Goal: Information Seeking & Learning: Understand process/instructions

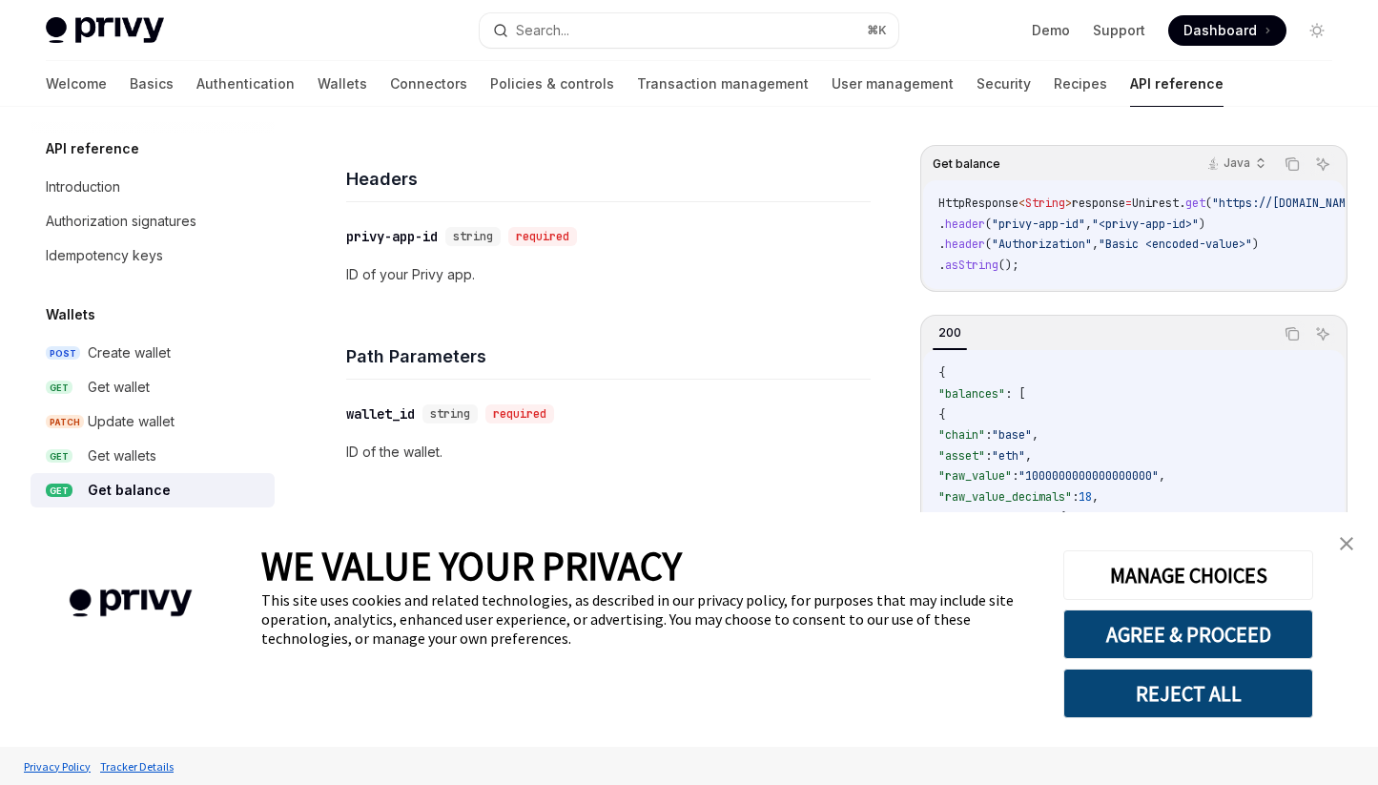
scroll to position [419, 0]
click at [1347, 541] on img "close banner" at bounding box center [1346, 543] width 13 height 13
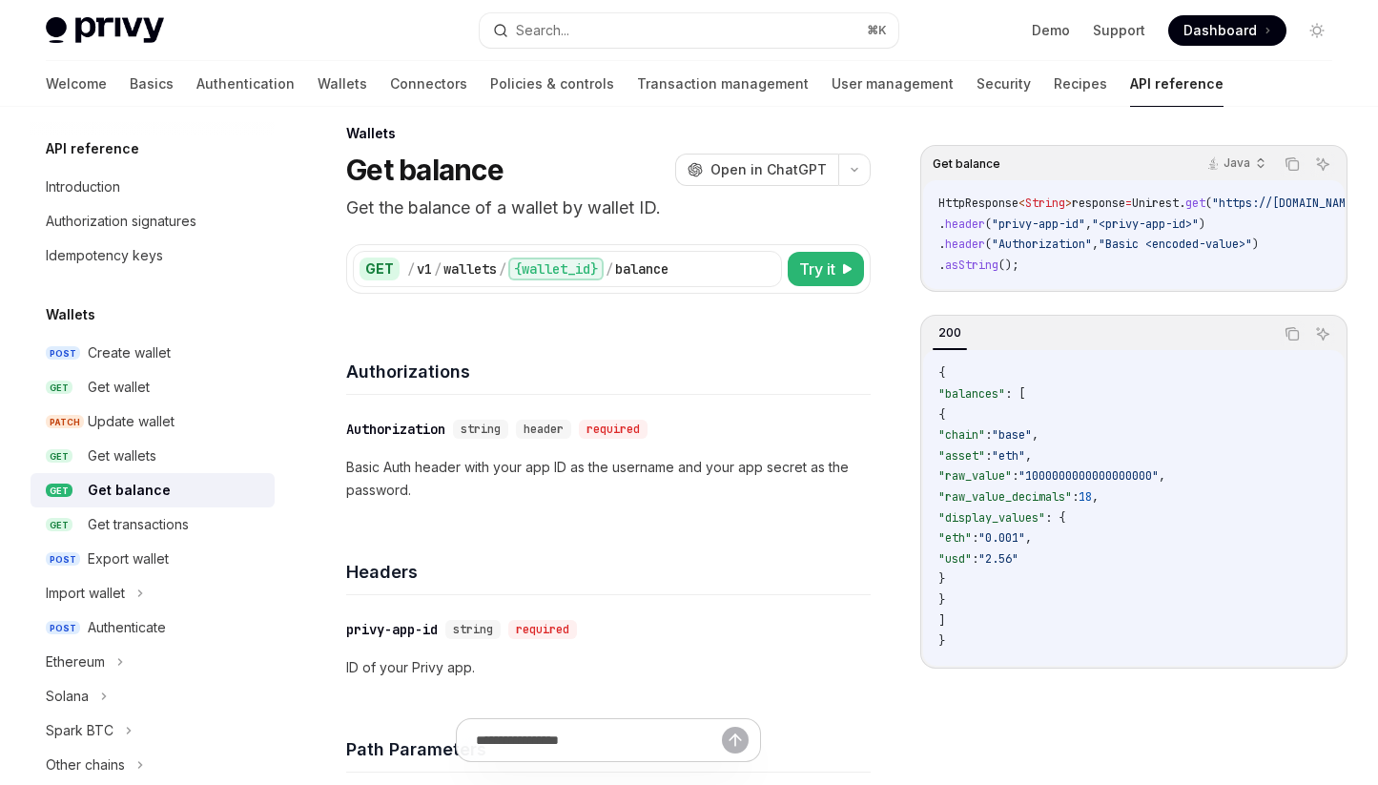
scroll to position [6, 0]
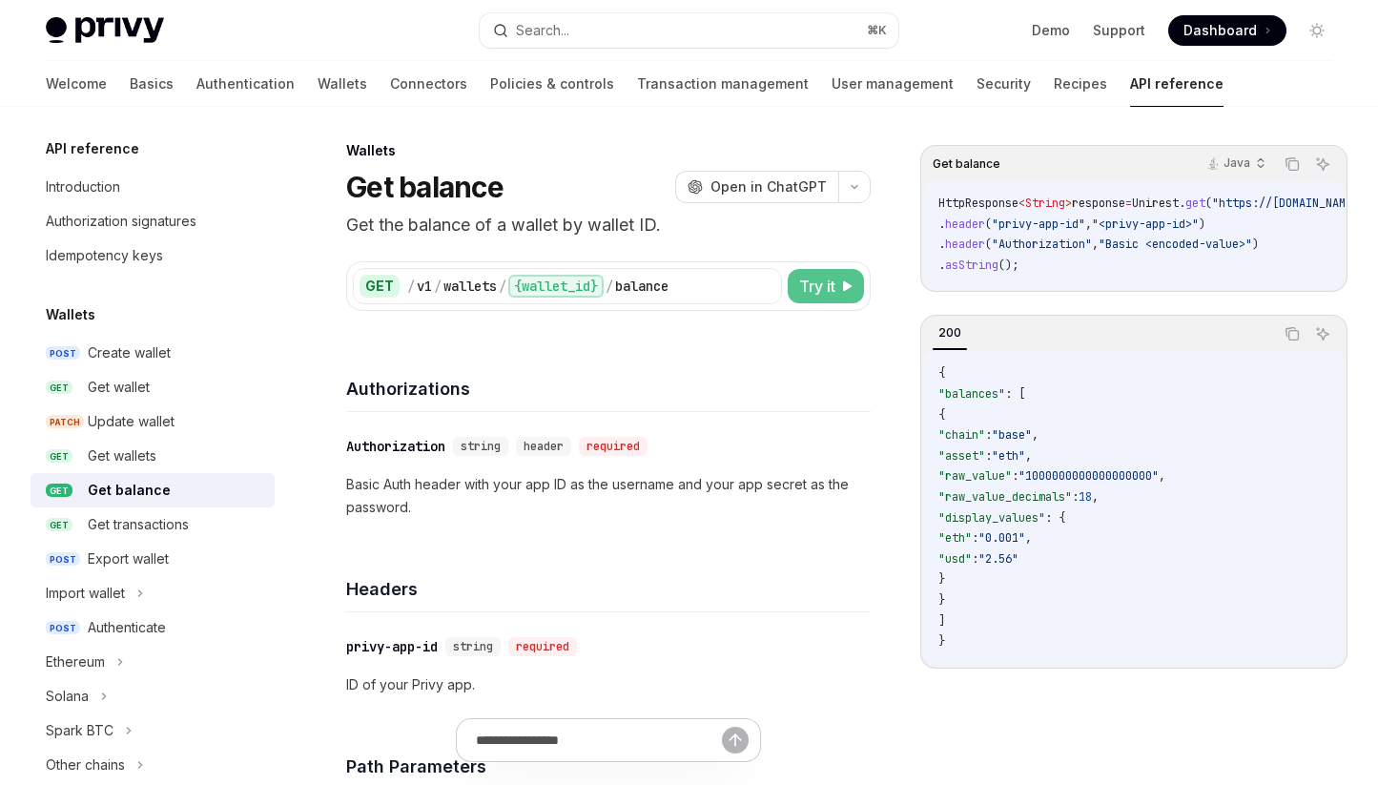
click at [823, 299] on button "Try it" at bounding box center [826, 286] width 76 height 34
type textarea "*"
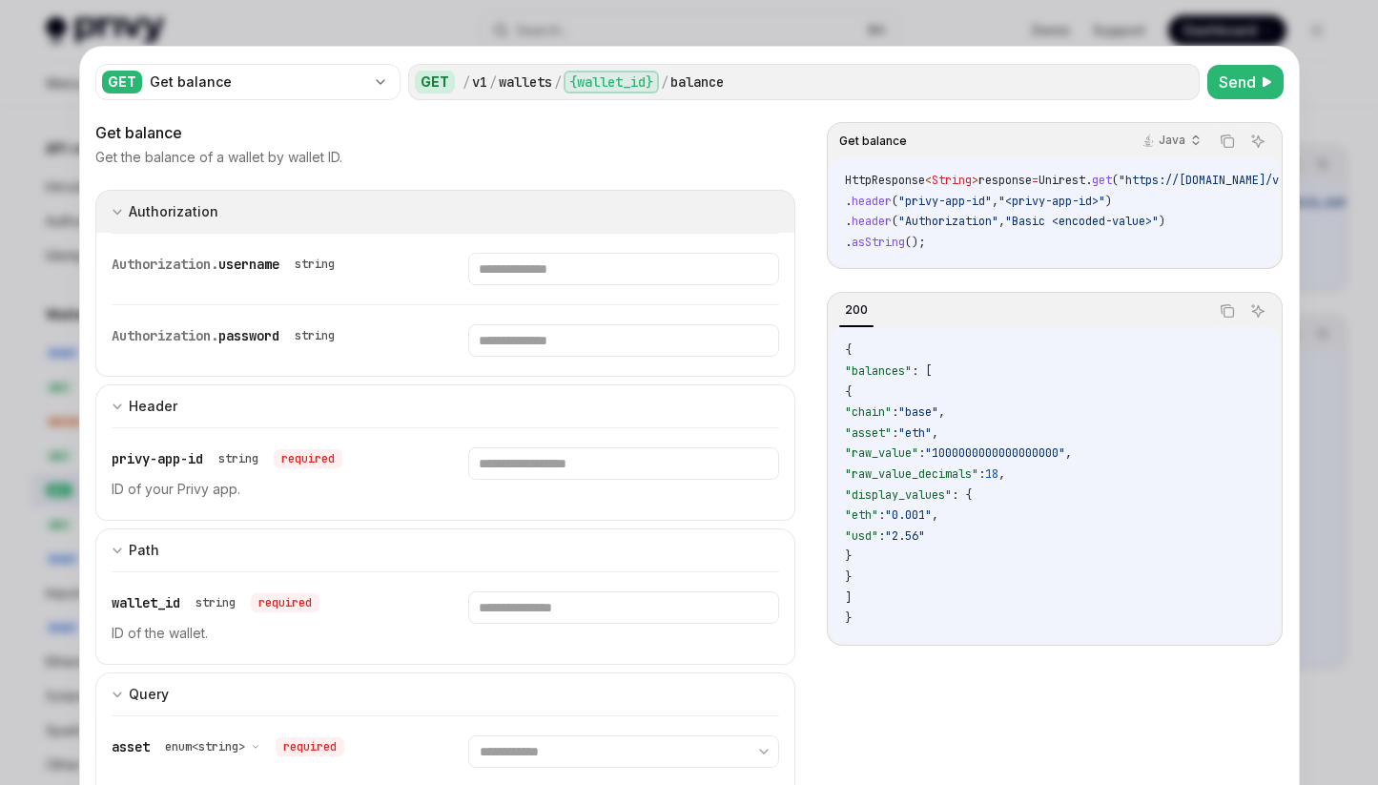
click at [112, 214] on icon "expand input section" at bounding box center [117, 211] width 11 height 11
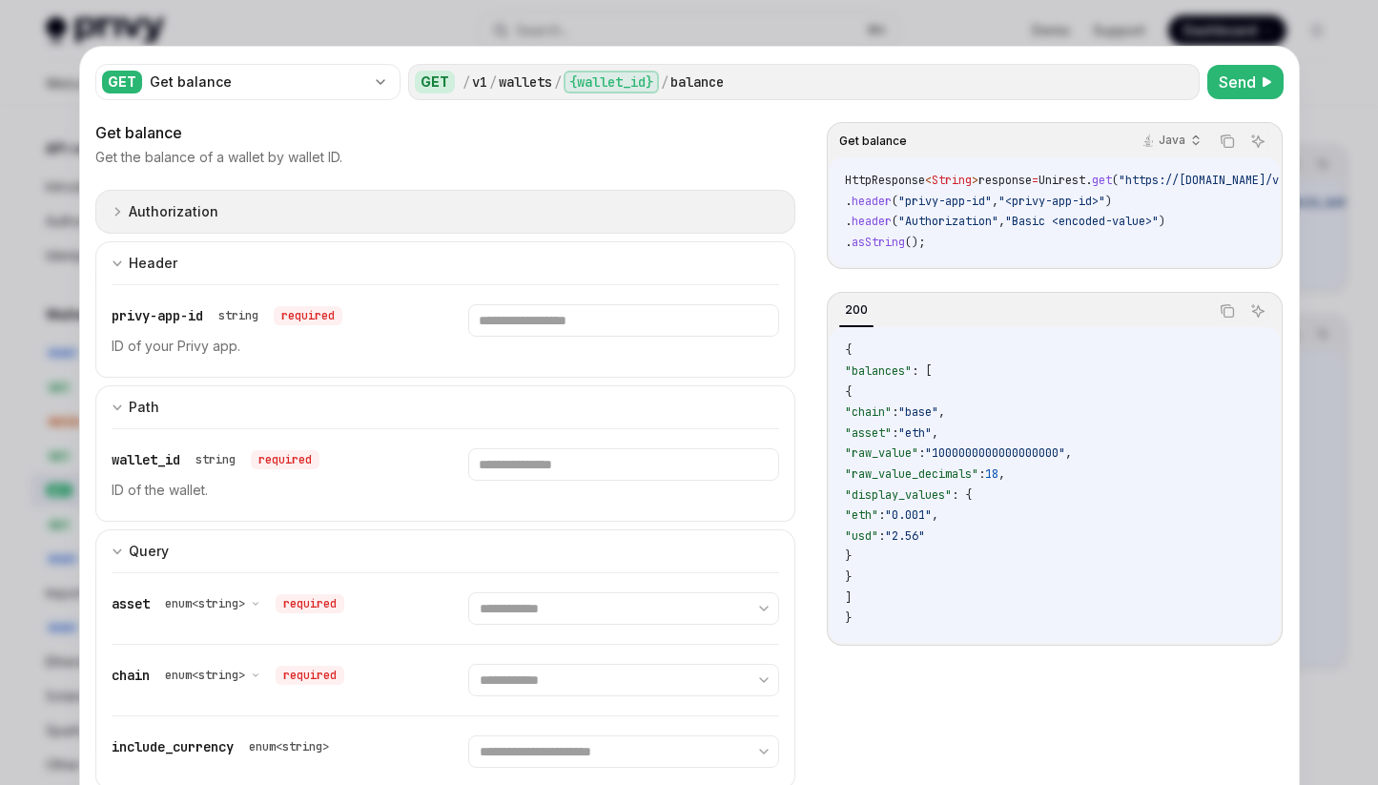
click at [112, 215] on icon "expand input section" at bounding box center [117, 211] width 11 height 11
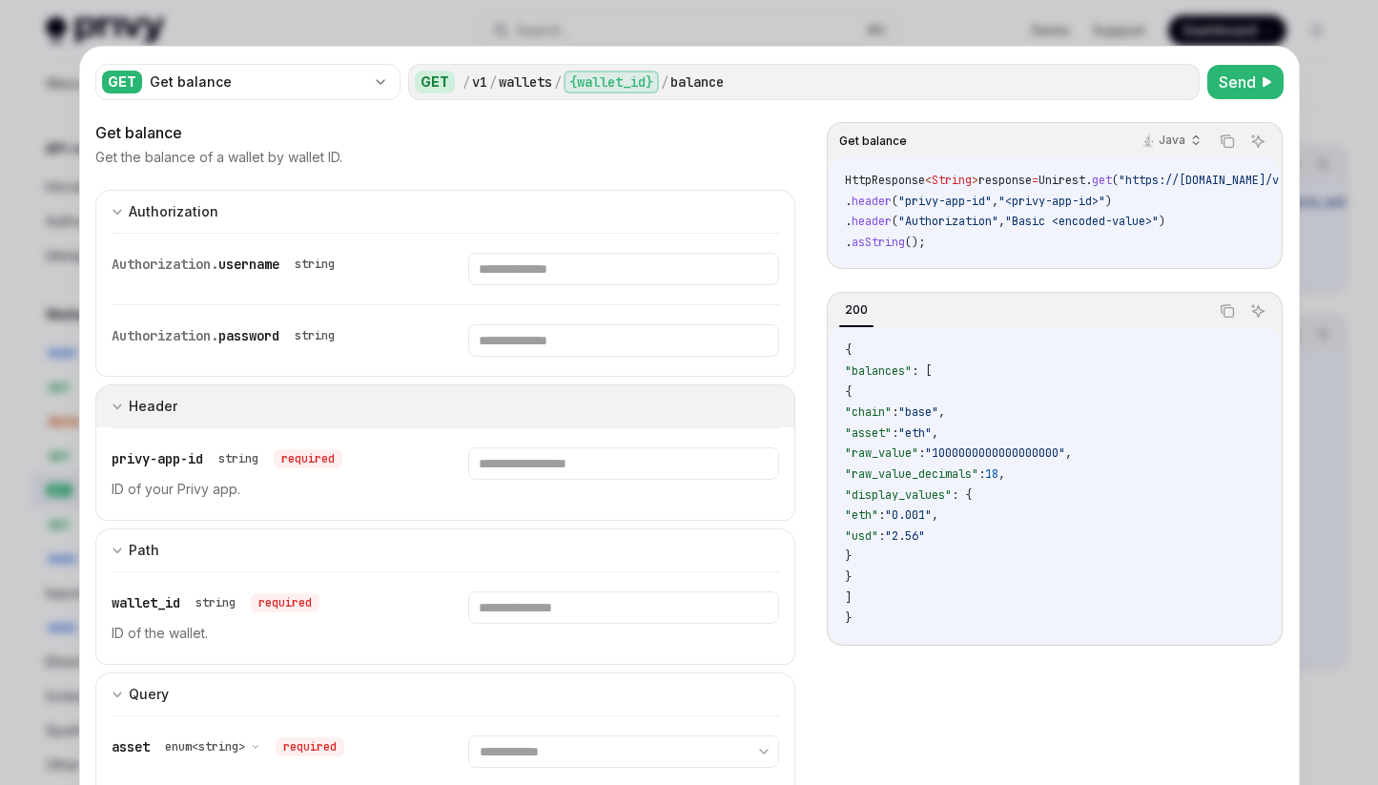
click at [112, 406] on icon "expand input section" at bounding box center [117, 406] width 11 height 11
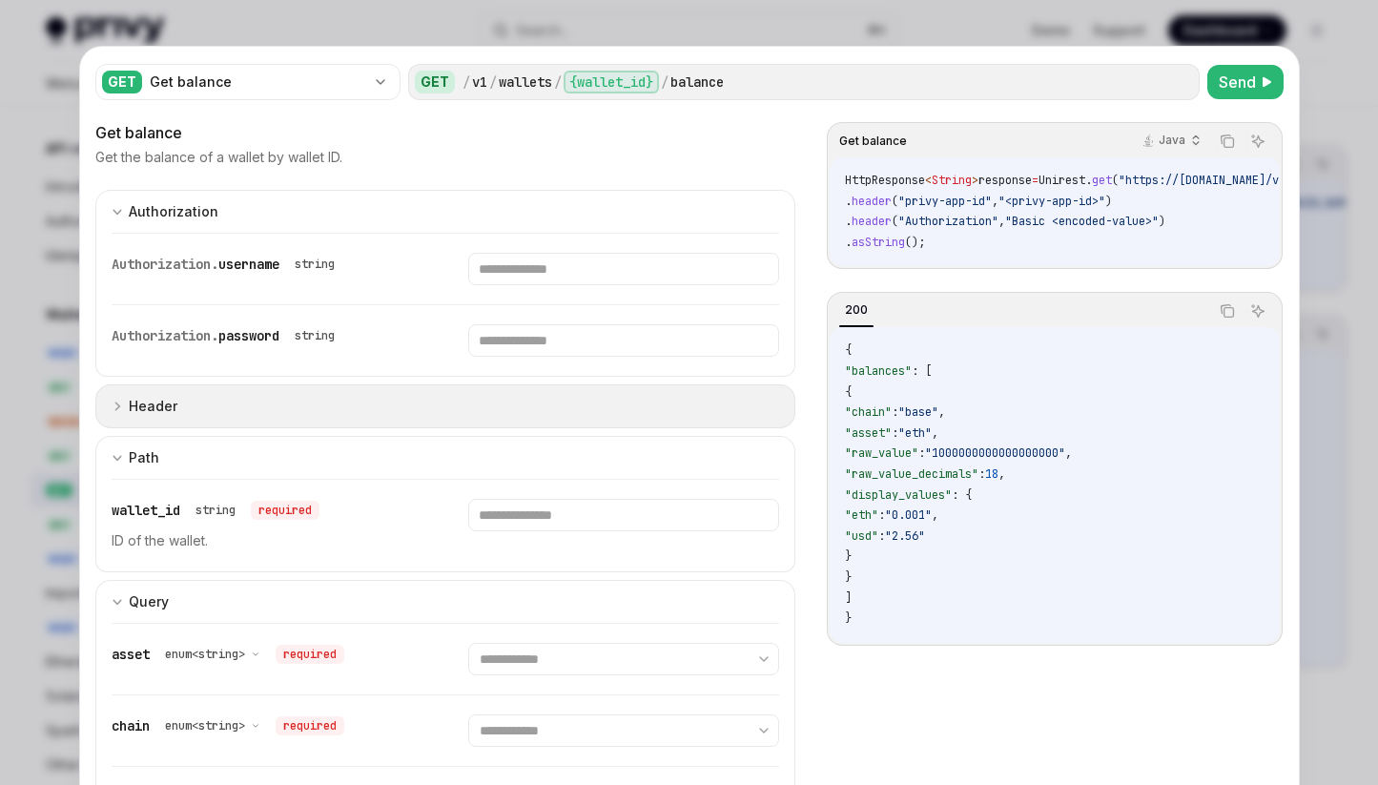
click at [112, 406] on icon "expand input section" at bounding box center [117, 406] width 11 height 11
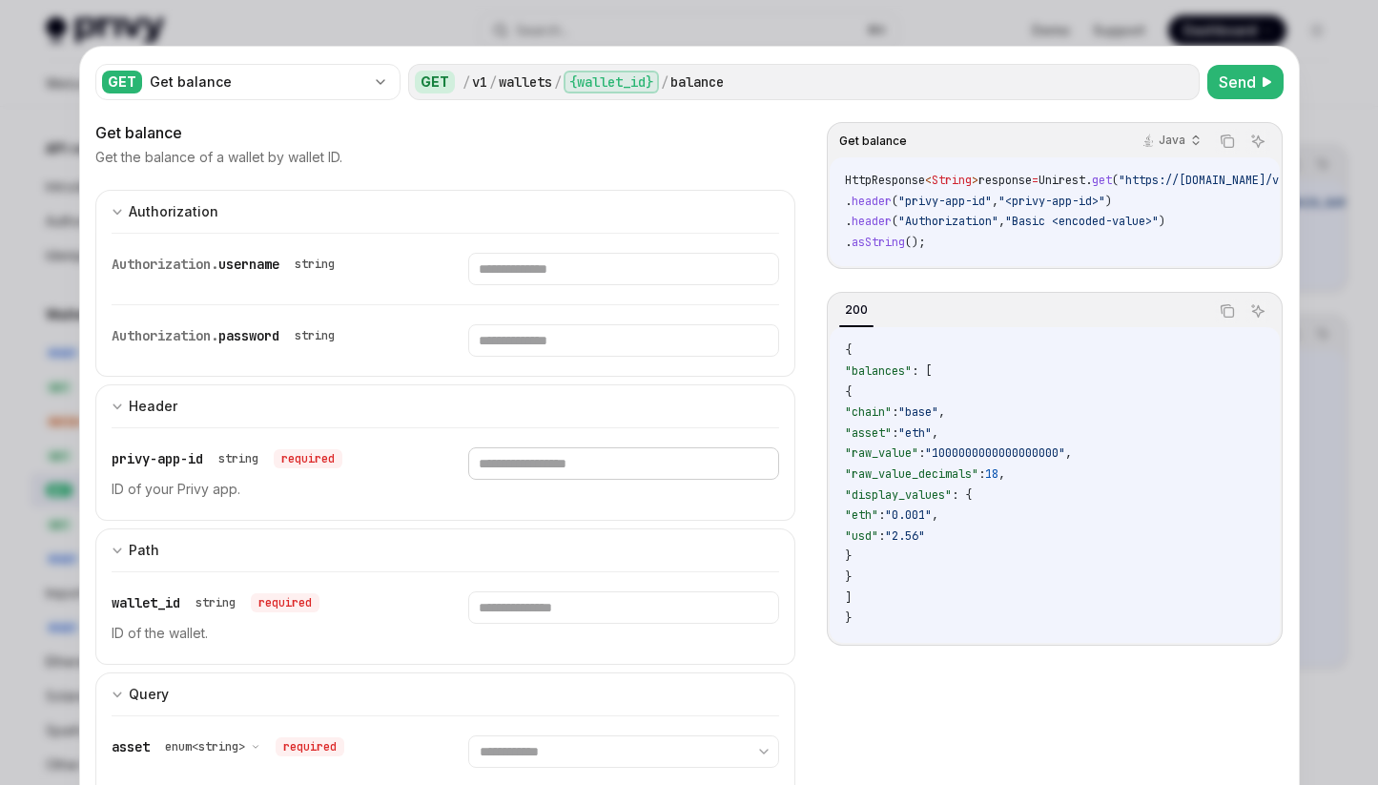
click at [541, 470] on input "text" at bounding box center [623, 463] width 311 height 32
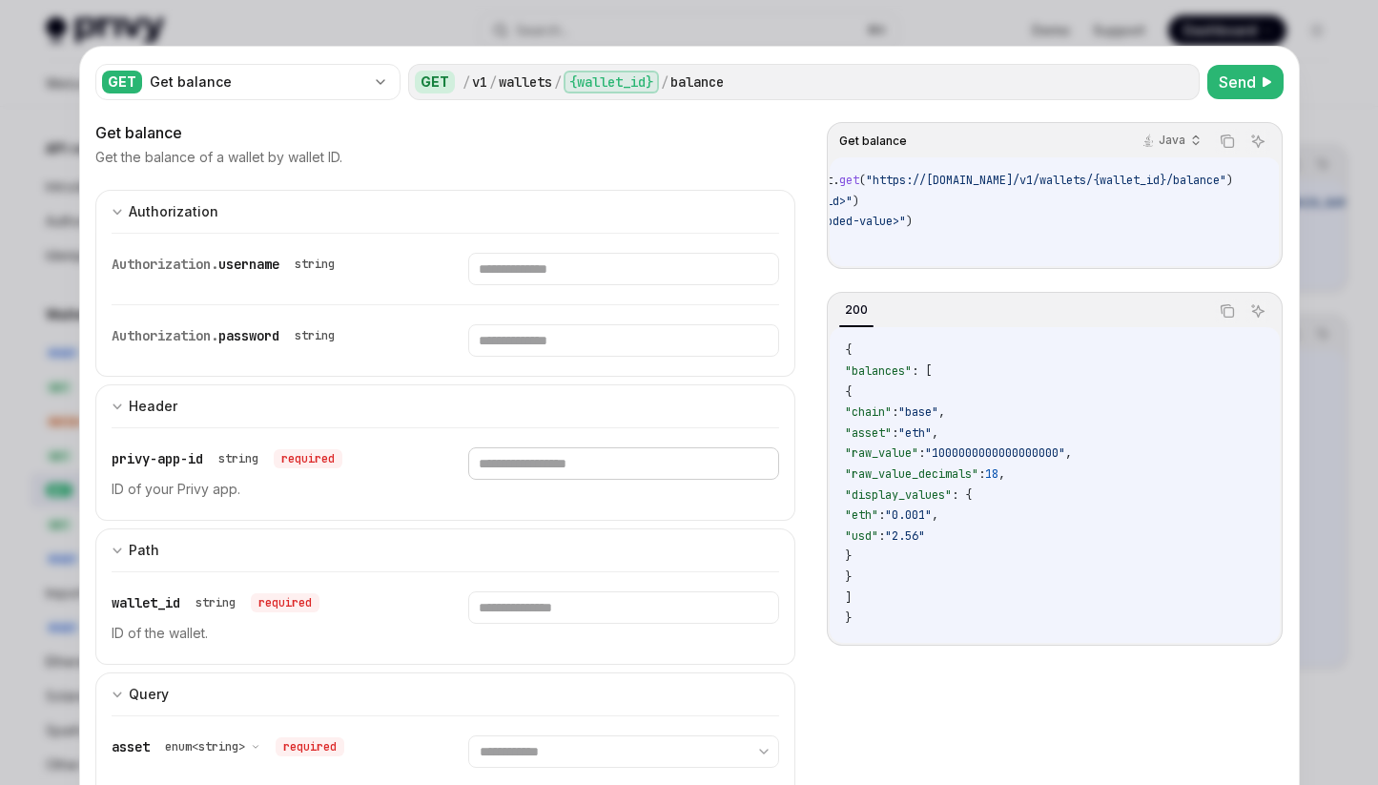
scroll to position [0, 284]
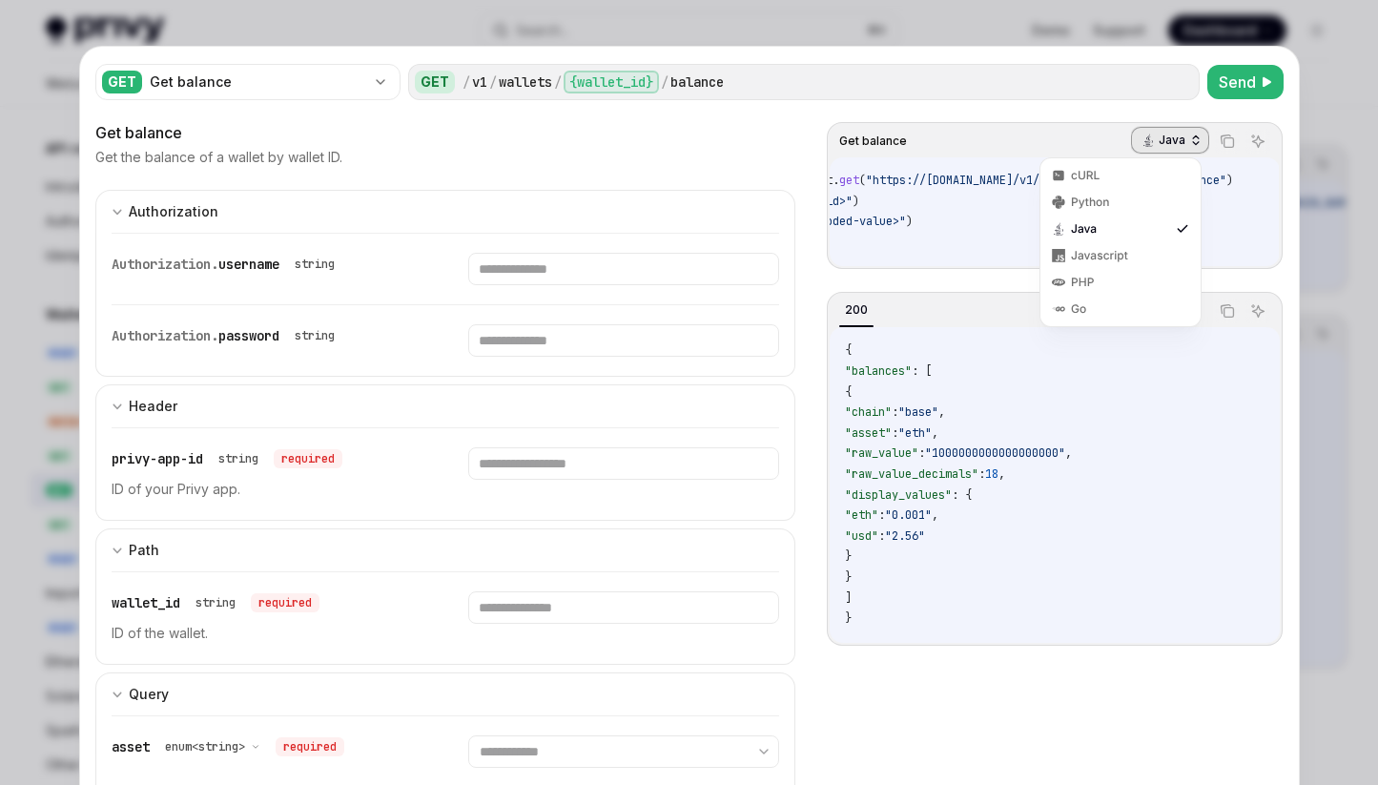
click at [1177, 139] on p "Java" at bounding box center [1172, 140] width 27 height 15
click at [1123, 179] on div "cURL" at bounding box center [1120, 175] width 99 height 15
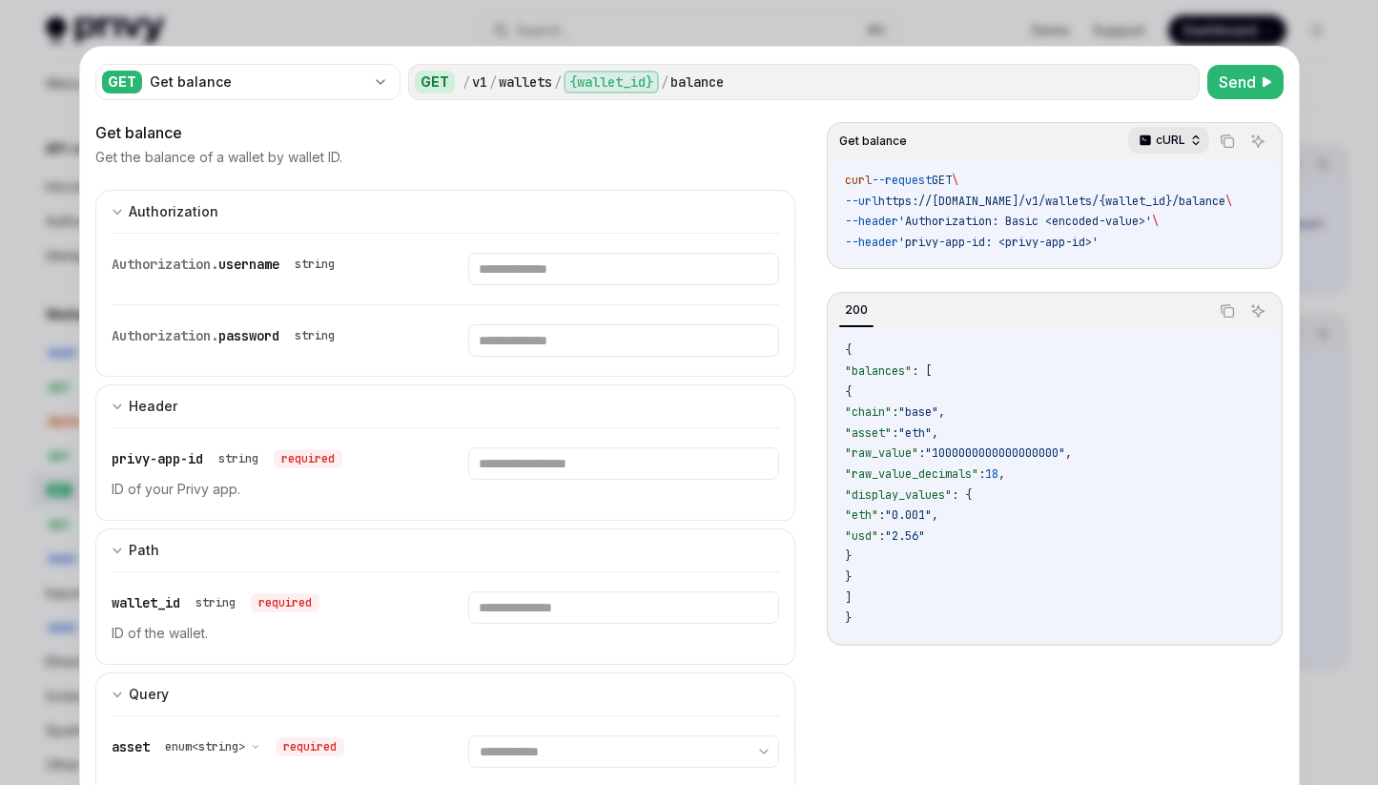
click at [1167, 140] on p "cURL" at bounding box center [1171, 140] width 30 height 15
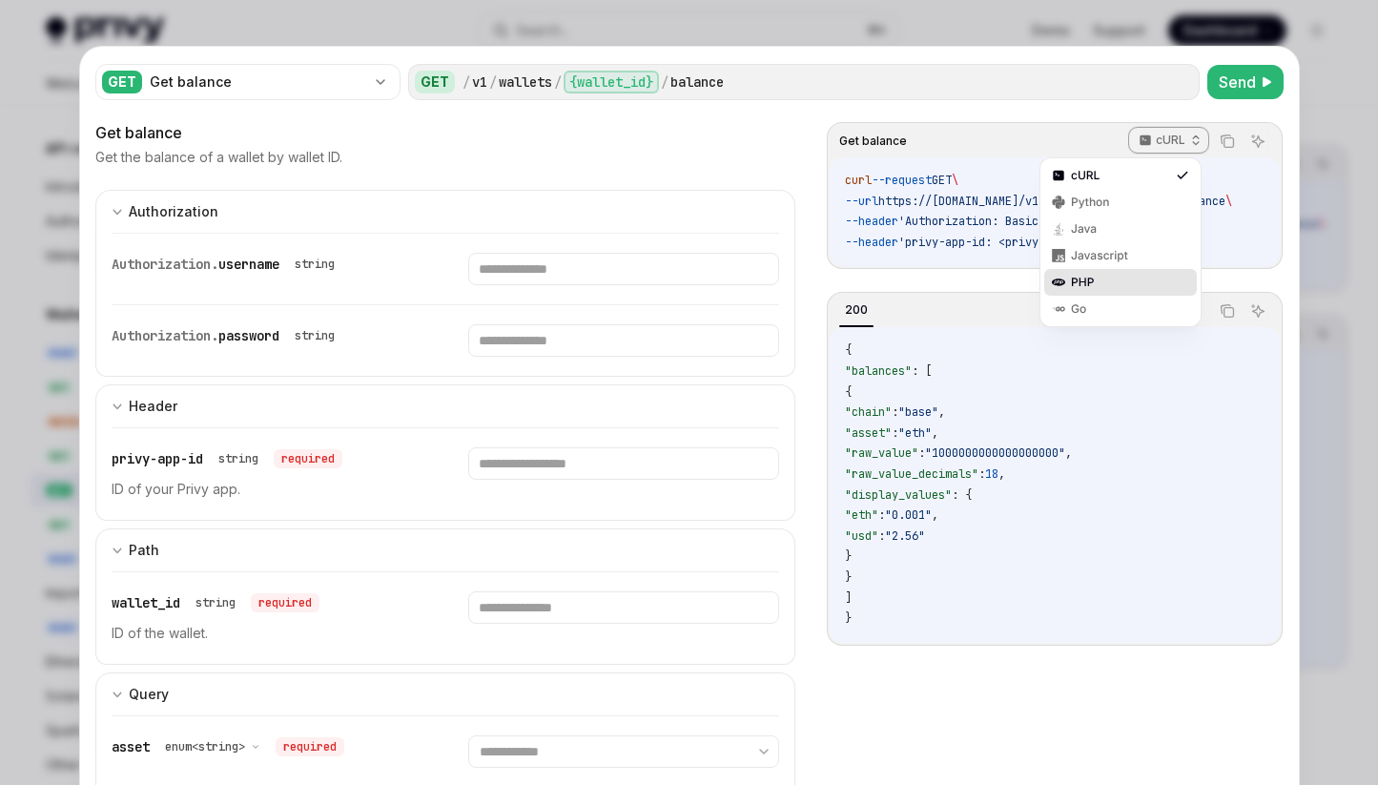
click at [1134, 283] on div "PHP" at bounding box center [1120, 282] width 99 height 15
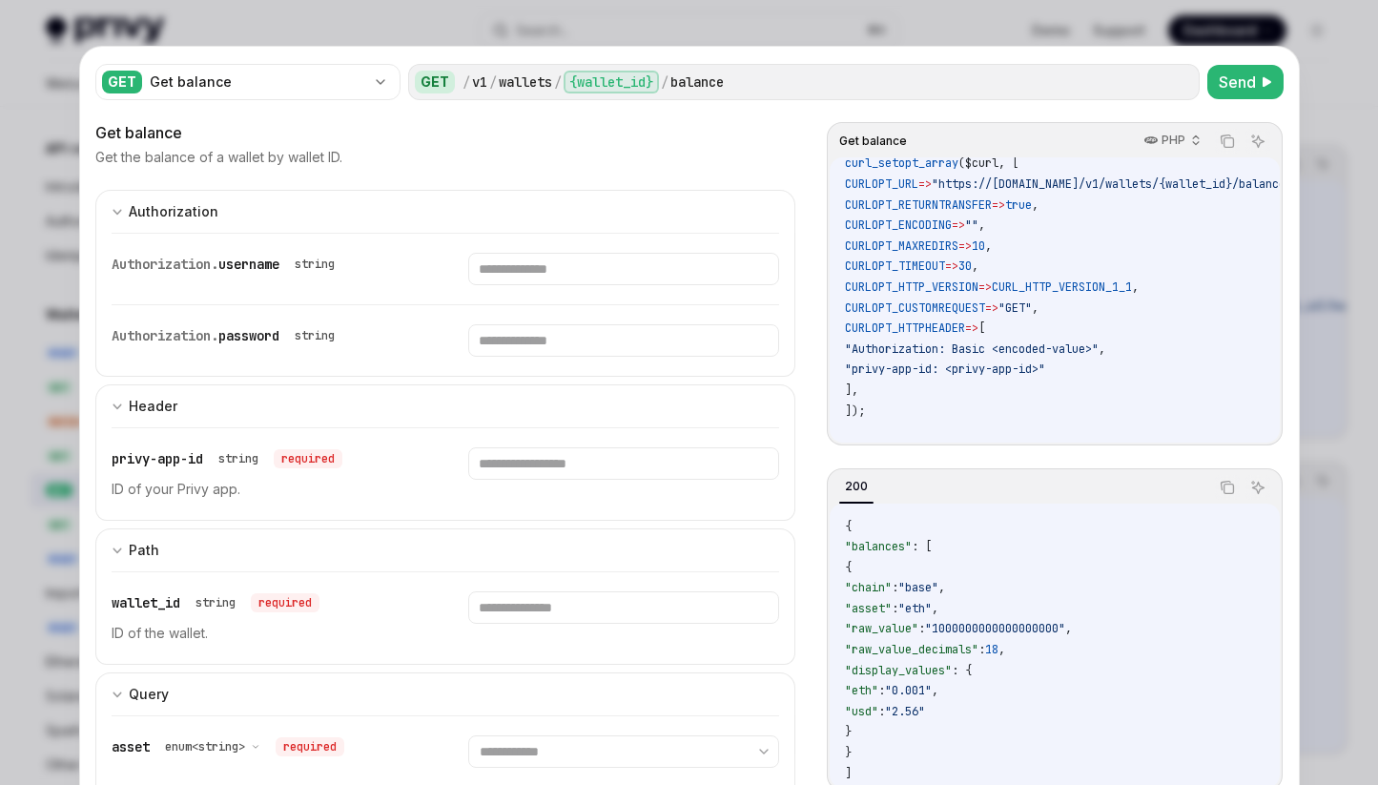
scroll to position [105, 0]
